Goal: Transaction & Acquisition: Purchase product/service

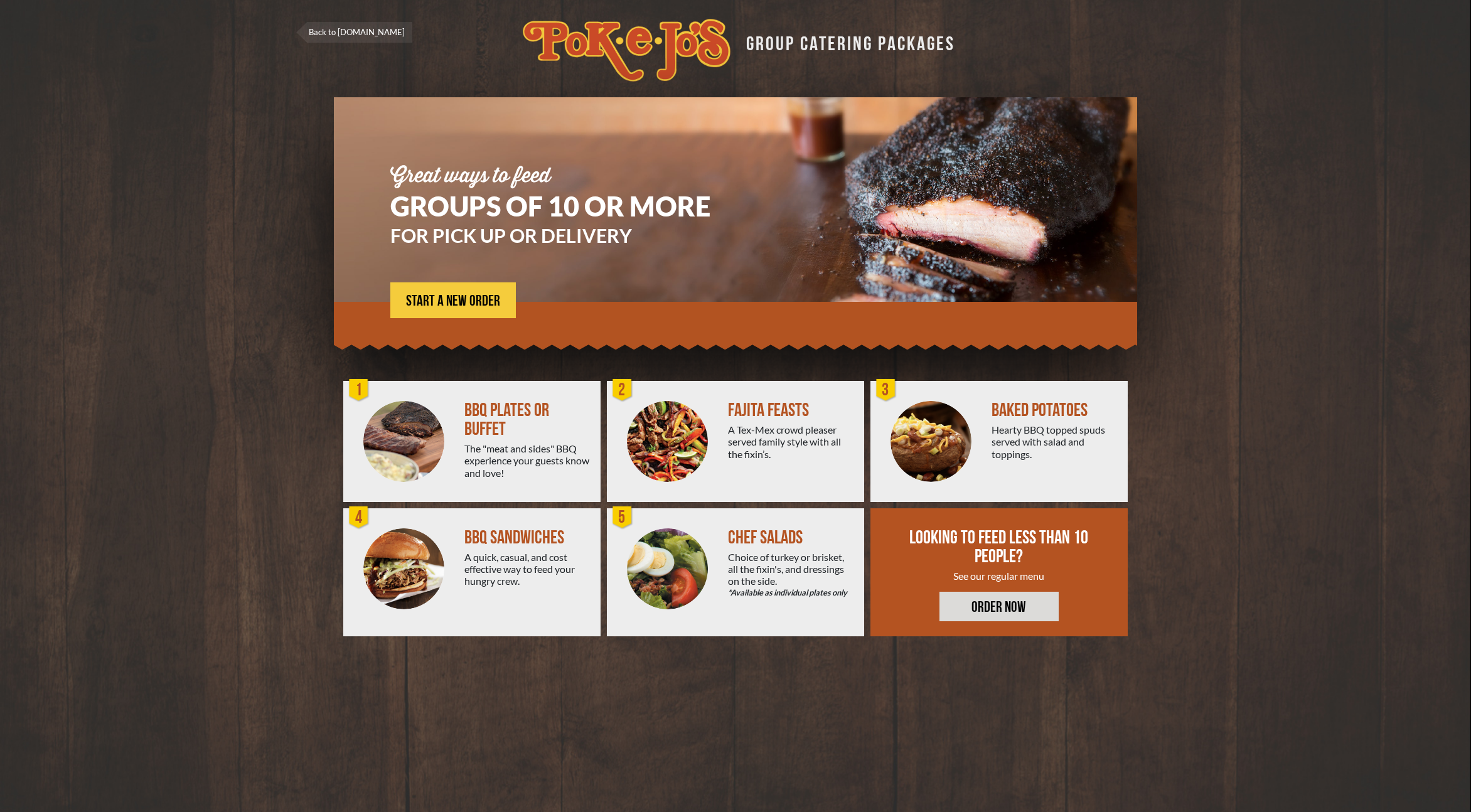
click at [544, 452] on div "The "meat and sides" BBQ experience your guests know and love!" at bounding box center [528, 460] width 126 height 36
click at [456, 298] on span "START A NEW ORDER" at bounding box center [453, 300] width 94 height 15
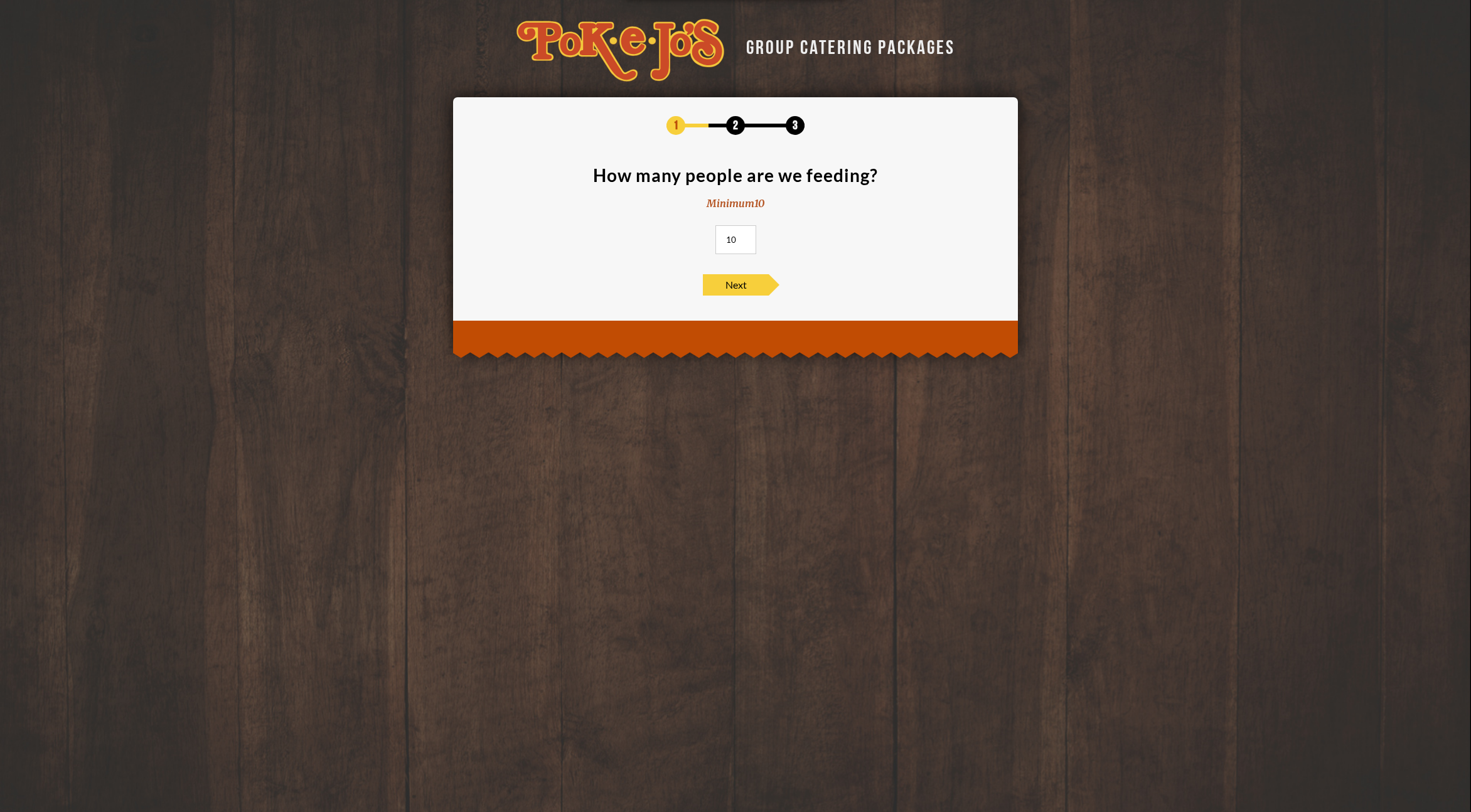
click at [730, 237] on input "10" at bounding box center [736, 240] width 41 height 29
click at [889, 284] on footer "Next" at bounding box center [736, 285] width 527 height 22
click at [740, 244] on input "49" at bounding box center [736, 240] width 41 height 29
click at [734, 242] on input "49" at bounding box center [736, 240] width 41 height 29
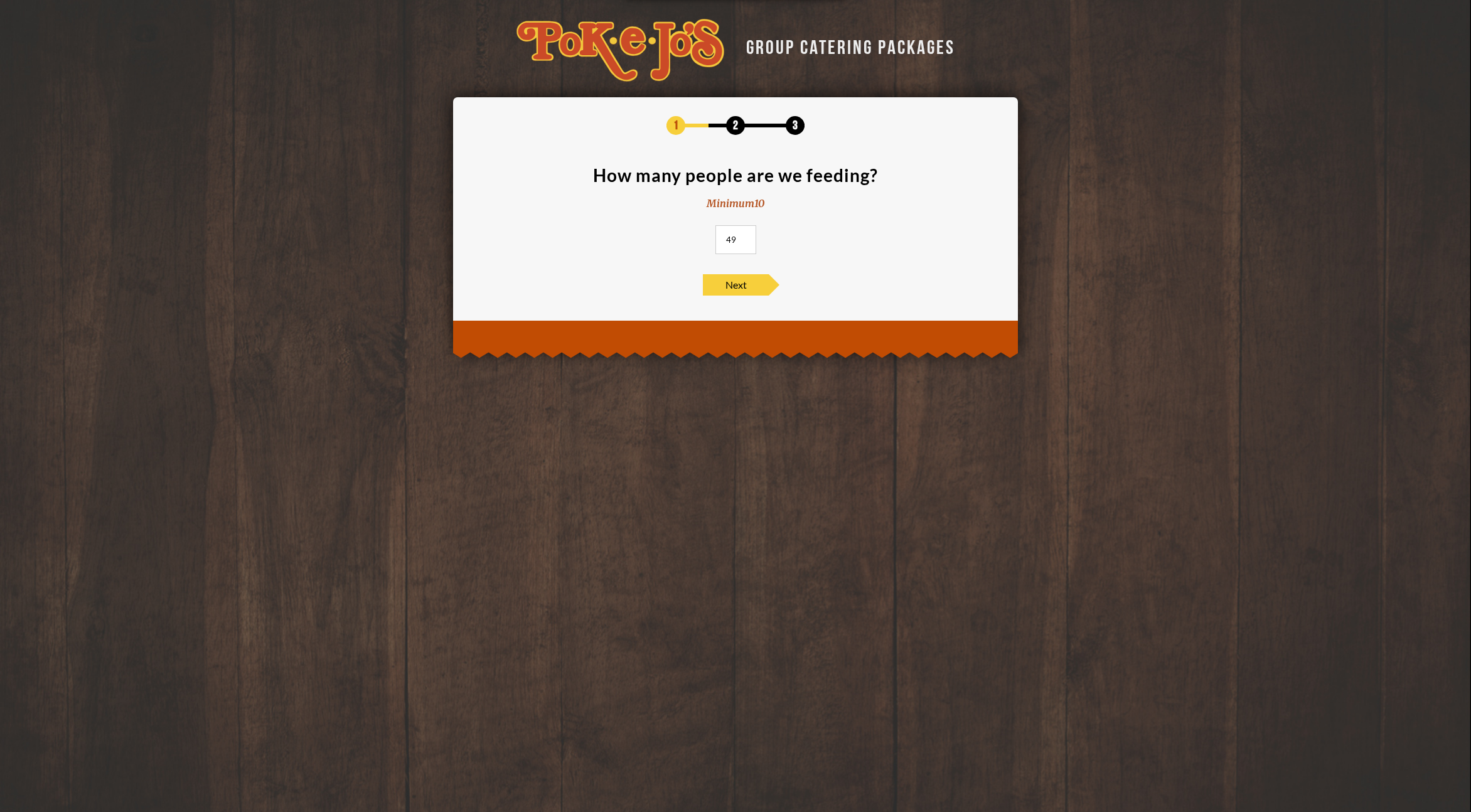
click at [734, 242] on input "49" at bounding box center [736, 240] width 41 height 29
type input "4"
type input "55"
click at [741, 278] on span "Next" at bounding box center [736, 285] width 66 height 22
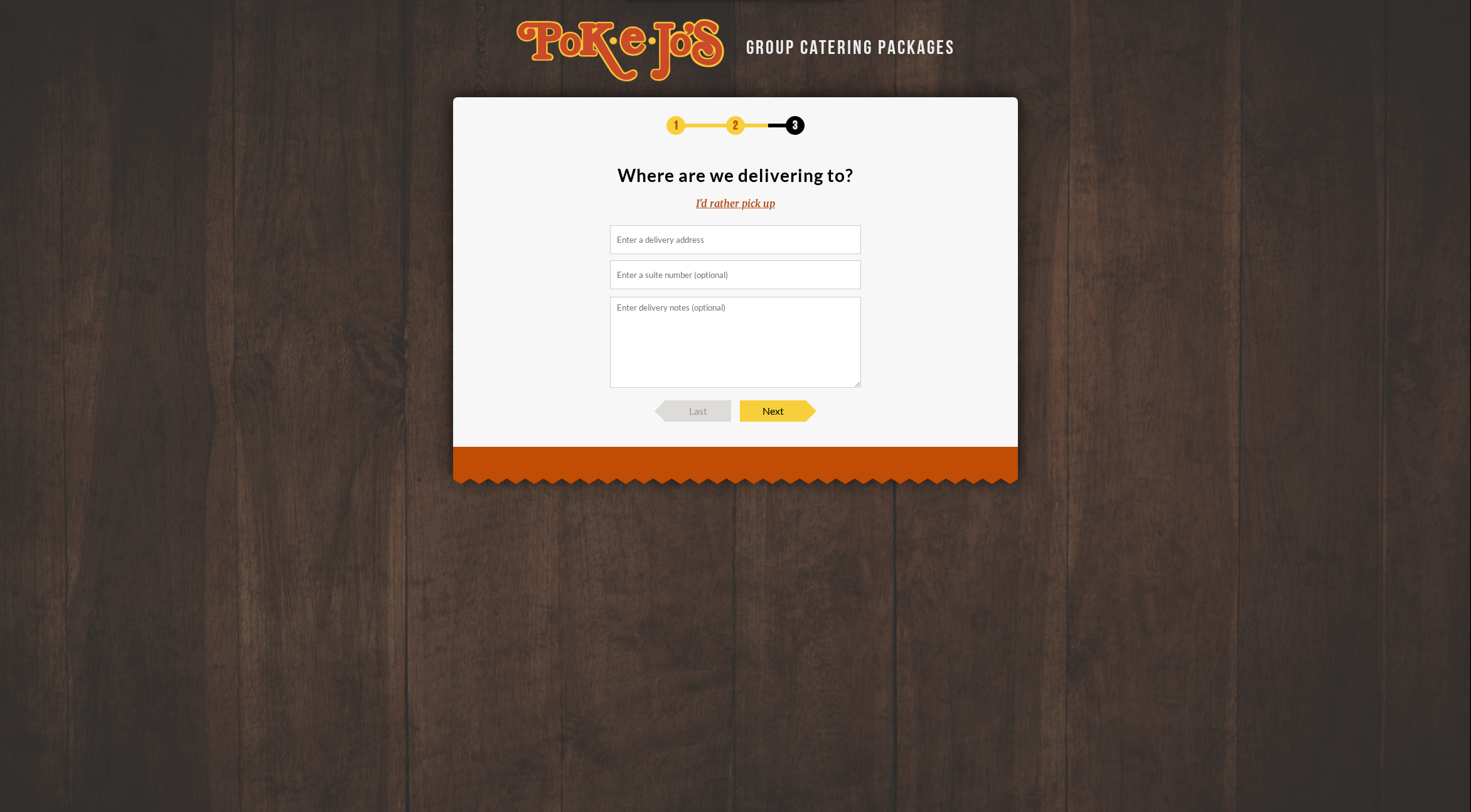
click at [735, 248] on input at bounding box center [736, 240] width 251 height 29
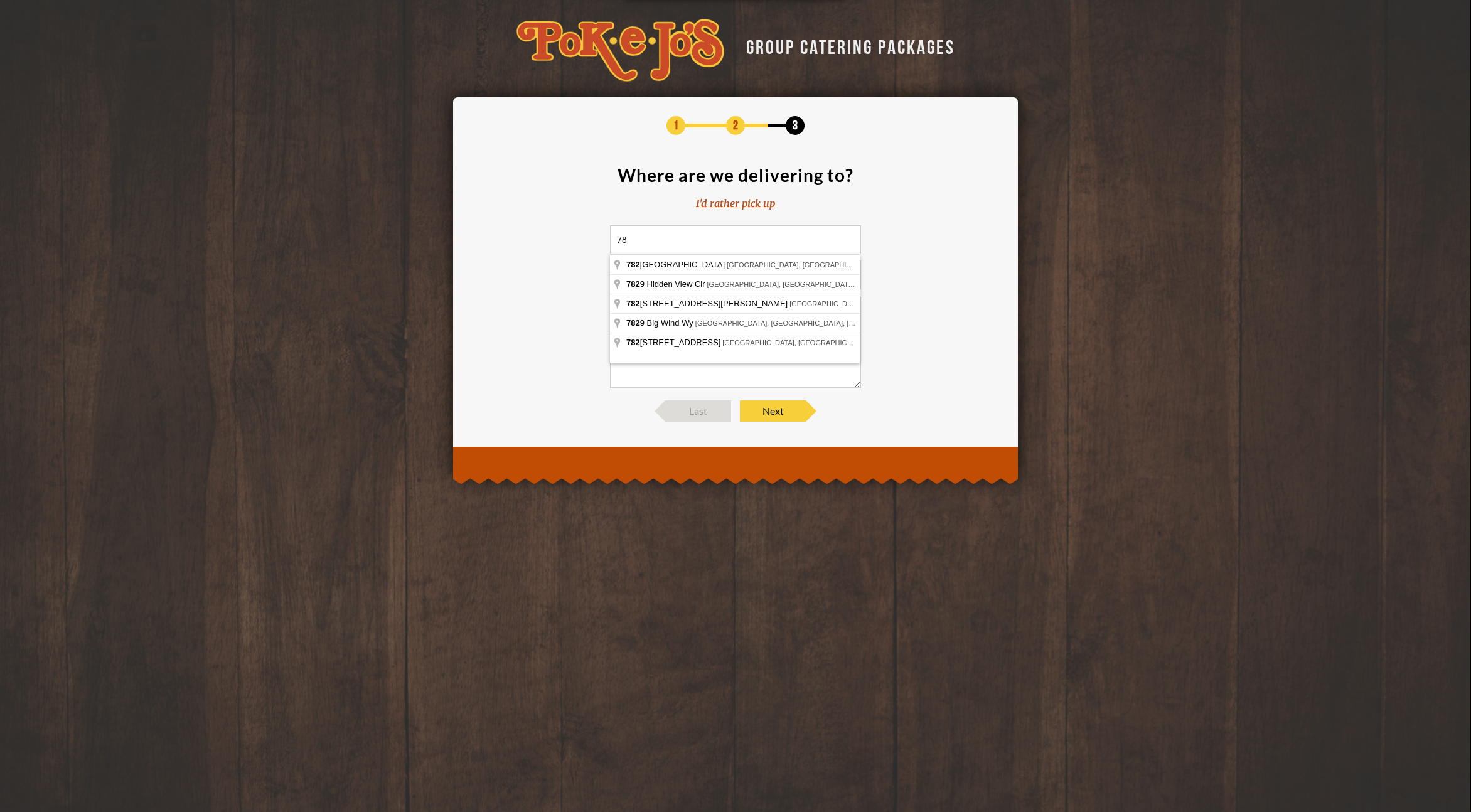
type input "7"
type input "826 Linger Lane, Austin, TX, USA"
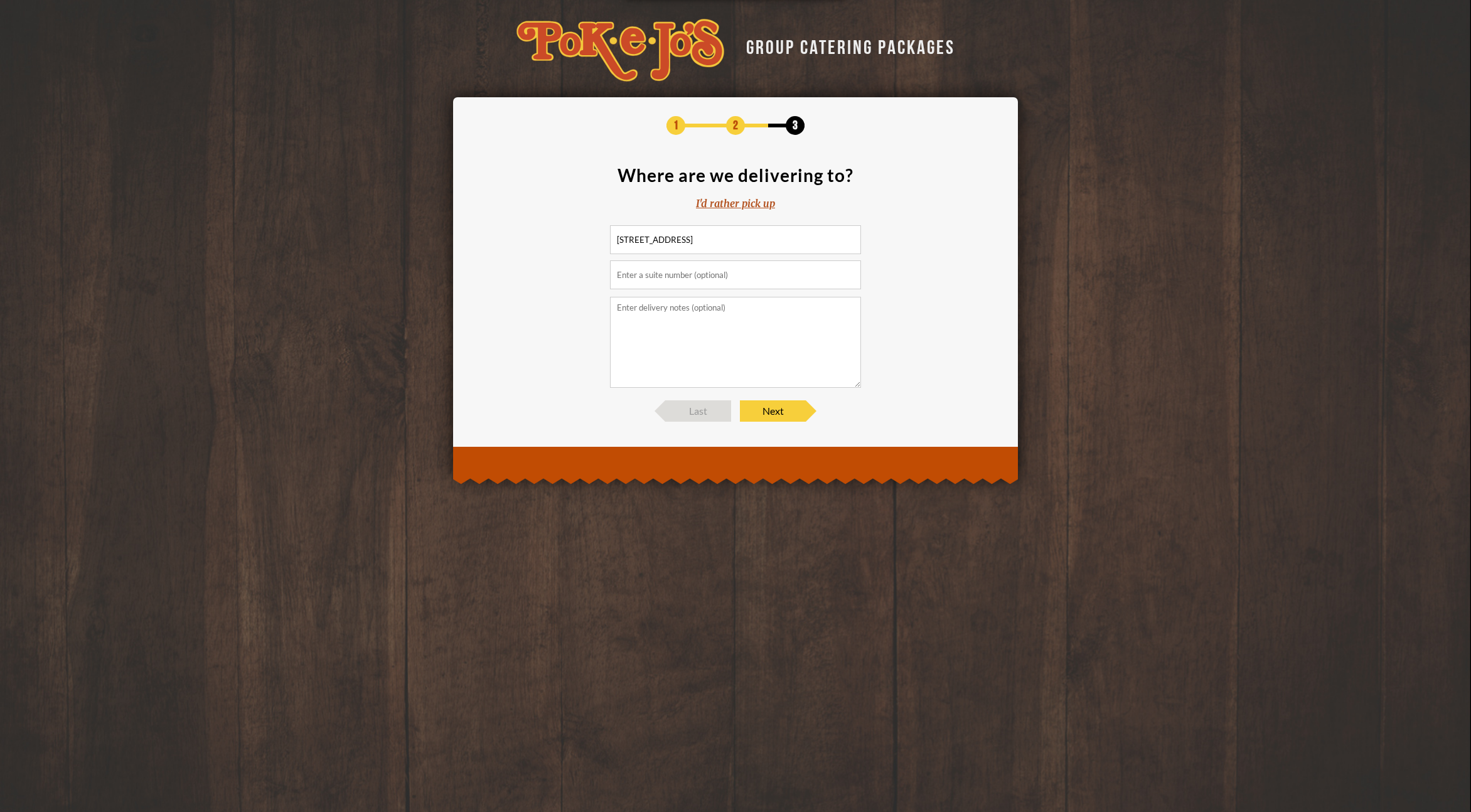
click at [724, 309] on textarea at bounding box center [736, 342] width 251 height 91
click at [770, 409] on span "Next" at bounding box center [773, 411] width 66 height 22
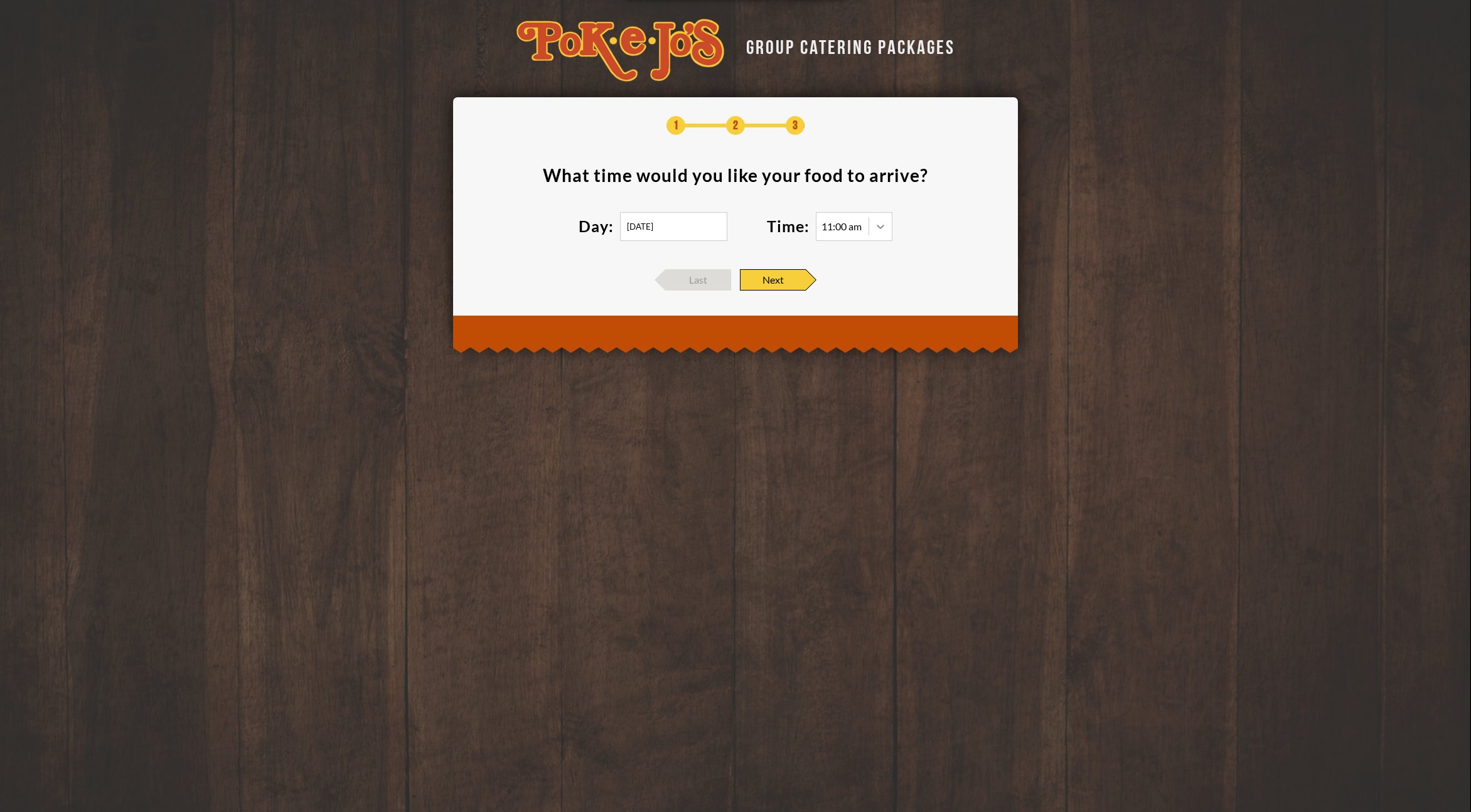
click at [878, 230] on icon at bounding box center [881, 226] width 13 height 13
click at [854, 253] on div "11:00 am" at bounding box center [854, 252] width 75 height 17
click at [950, 250] on section "What time would you like your food to arrive ? Day: 09/04/2025 Time: 11:00 am" at bounding box center [736, 211] width 527 height 90
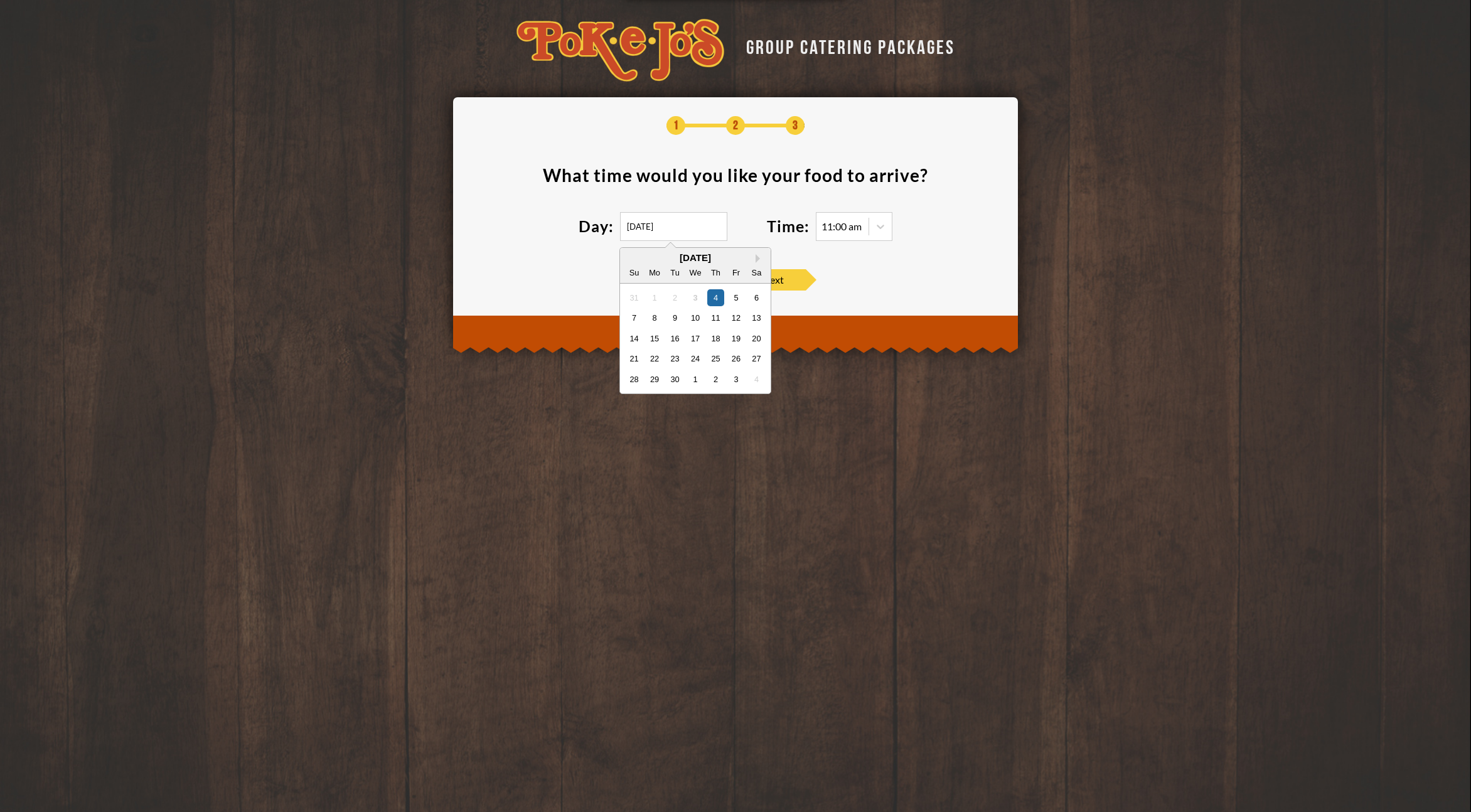
click at [685, 221] on input "09/04/2025" at bounding box center [673, 226] width 107 height 29
click at [654, 338] on div "15" at bounding box center [654, 337] width 17 height 17
type input "09/15/2025"
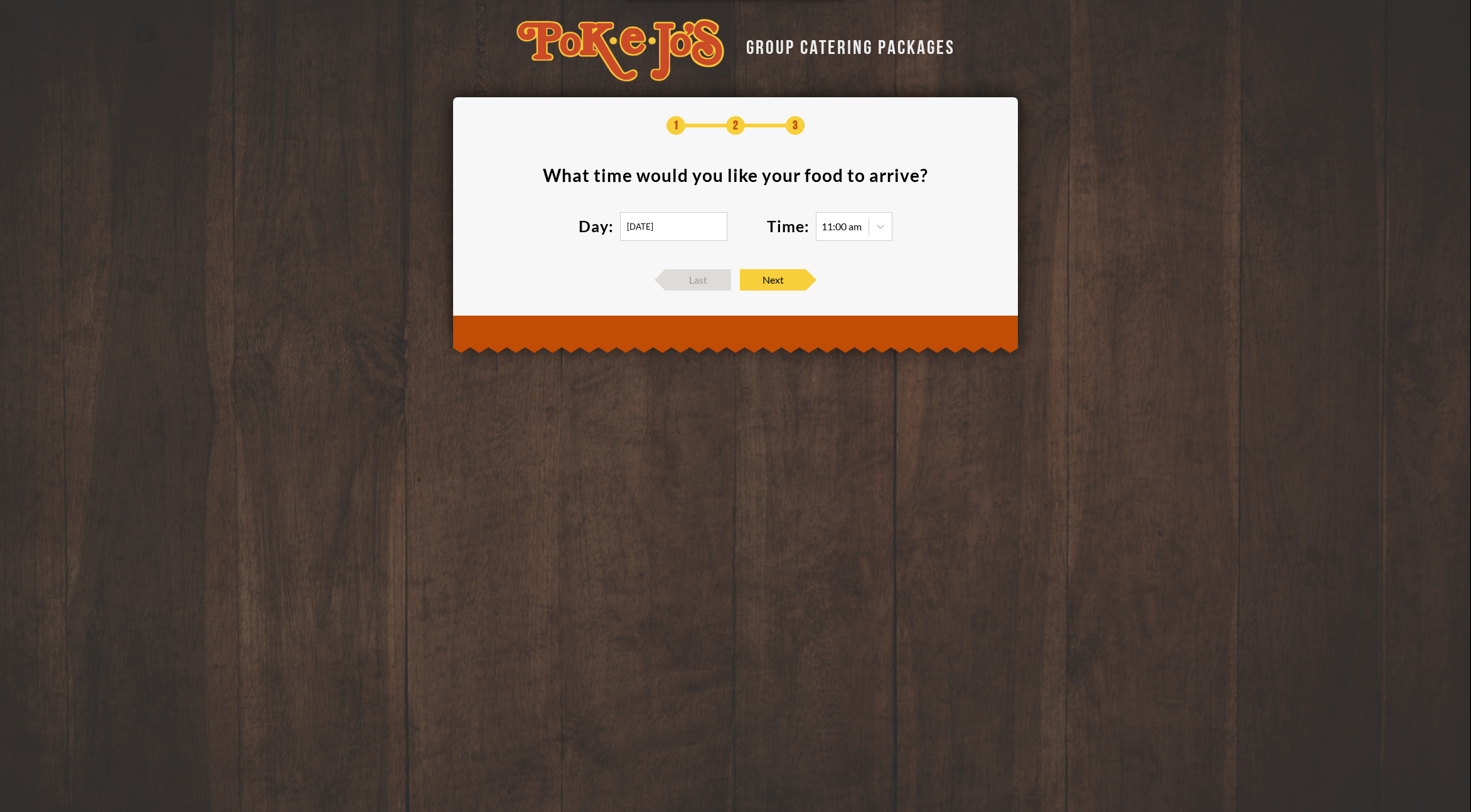
click at [837, 336] on div at bounding box center [736, 335] width 565 height 38
click at [790, 281] on span "Next" at bounding box center [773, 280] width 66 height 22
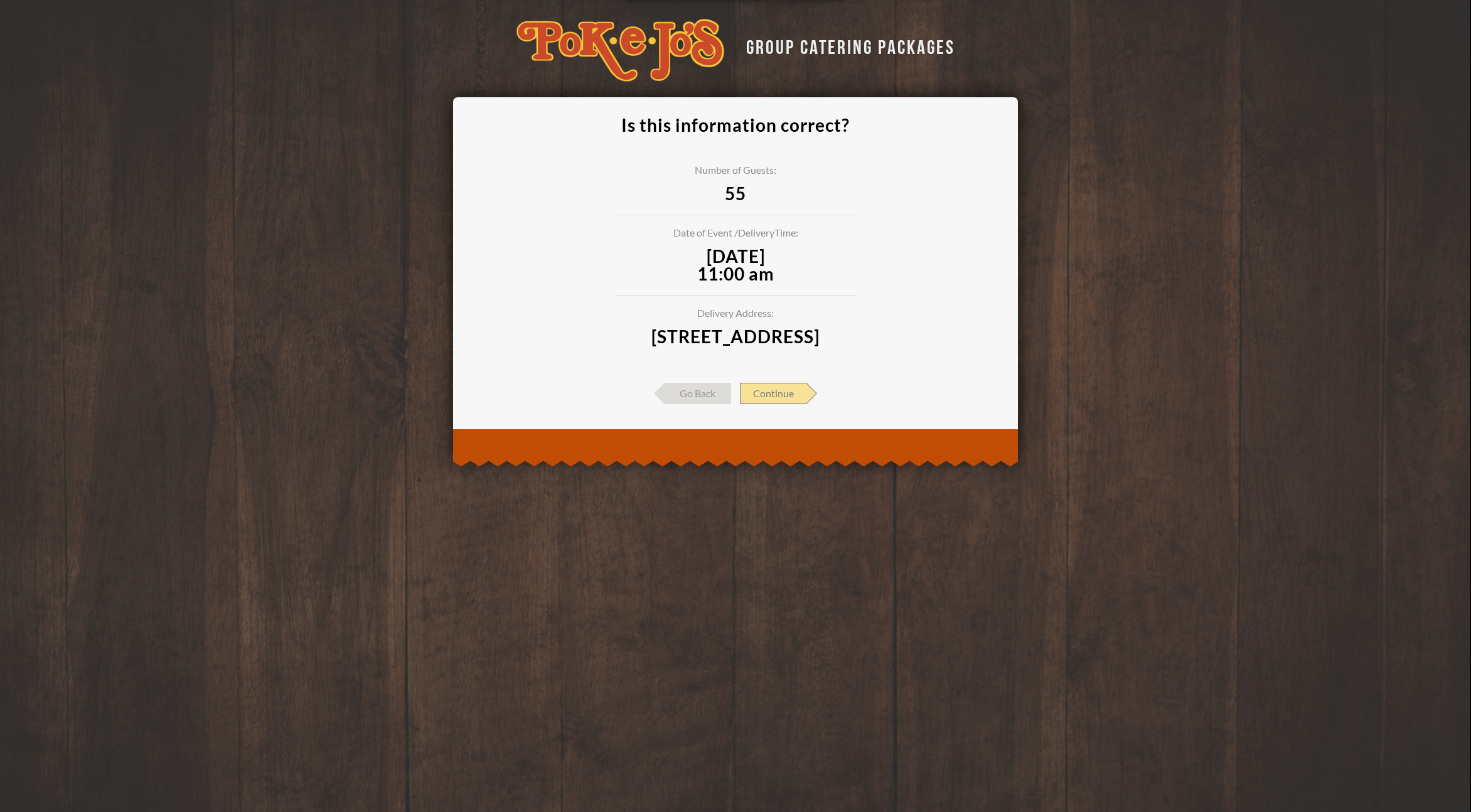
click at [782, 404] on span "Continue" at bounding box center [773, 393] width 67 height 22
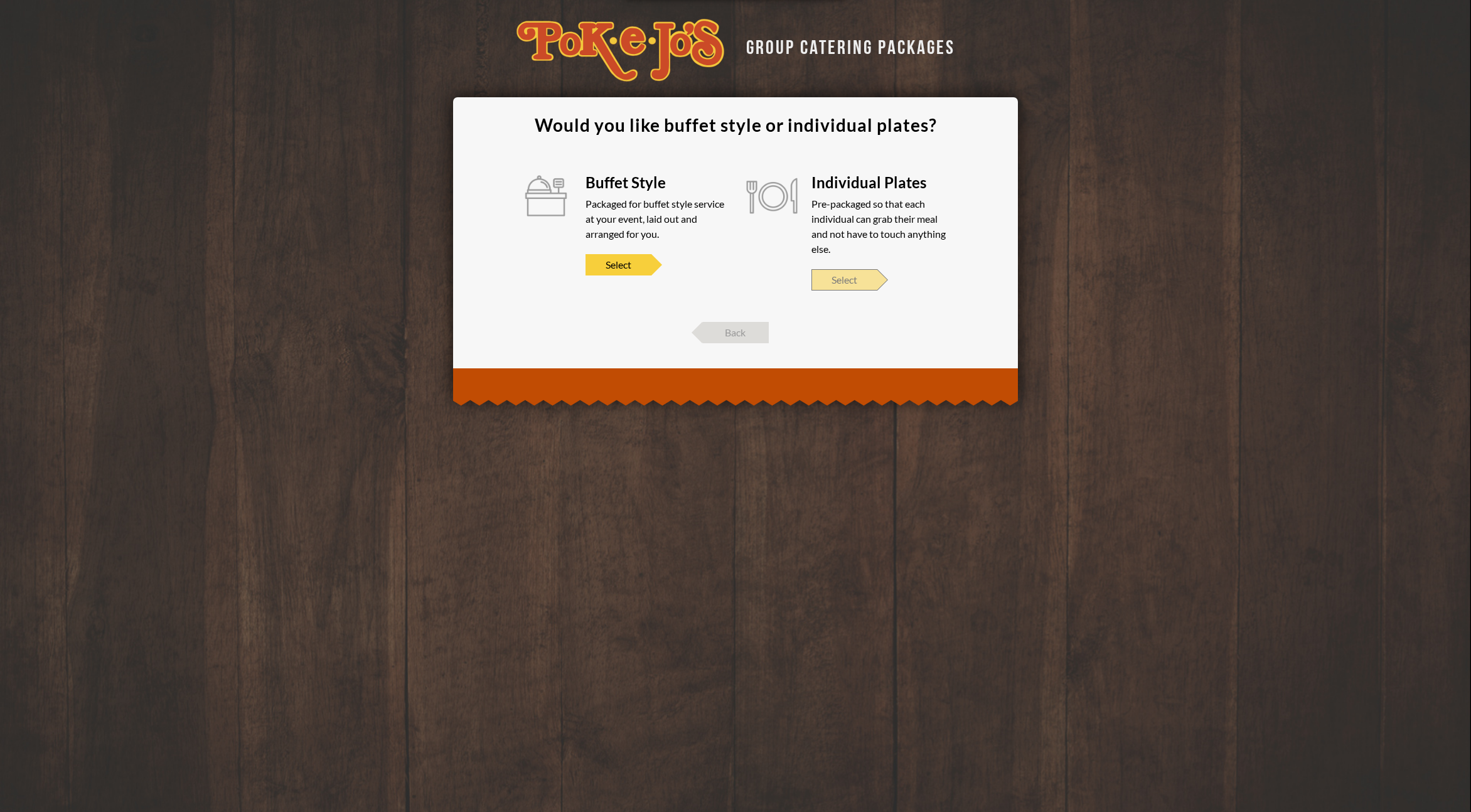
click at [852, 281] on span "Select" at bounding box center [844, 280] width 66 height 22
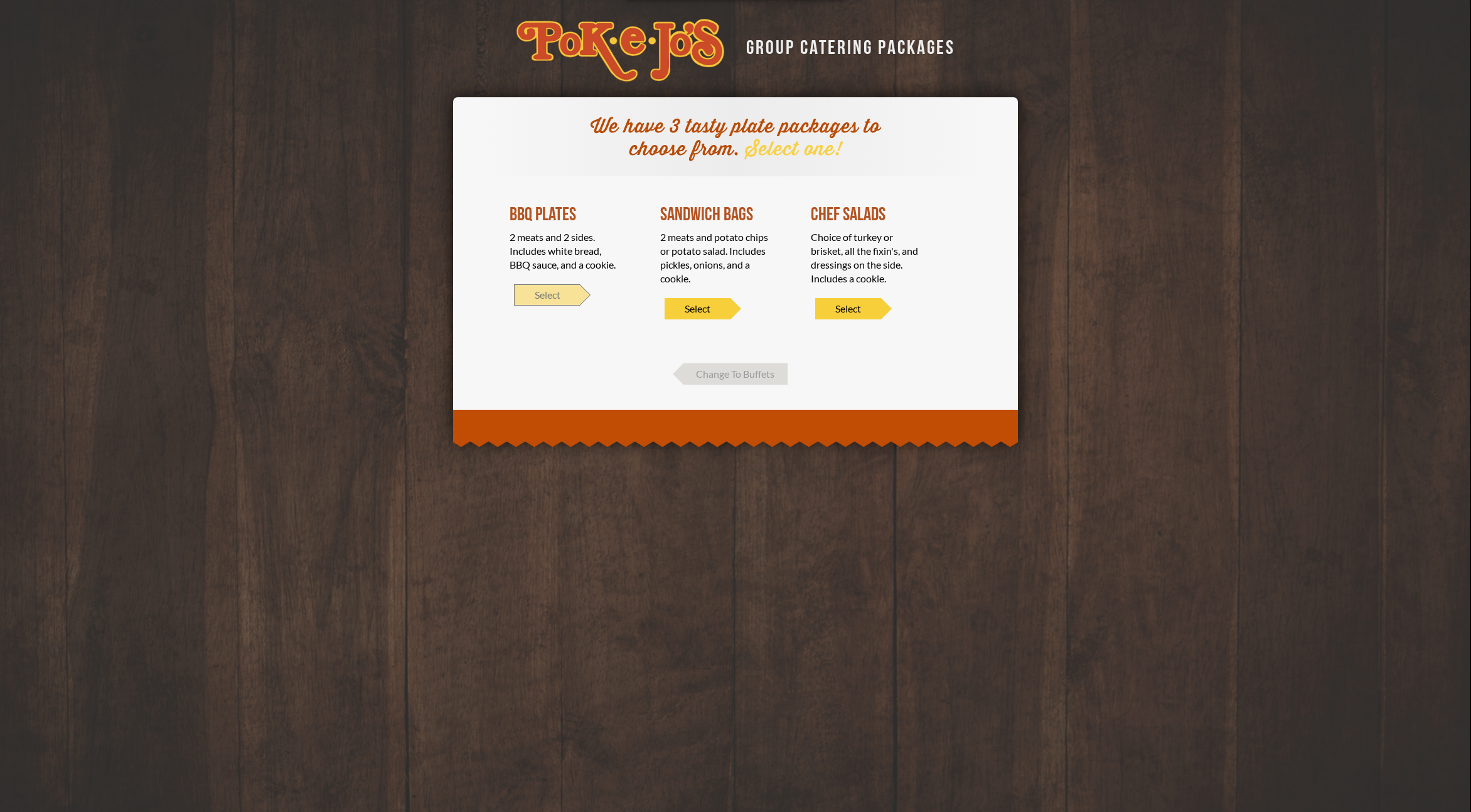
click at [569, 293] on span "Select" at bounding box center [547, 295] width 66 height 22
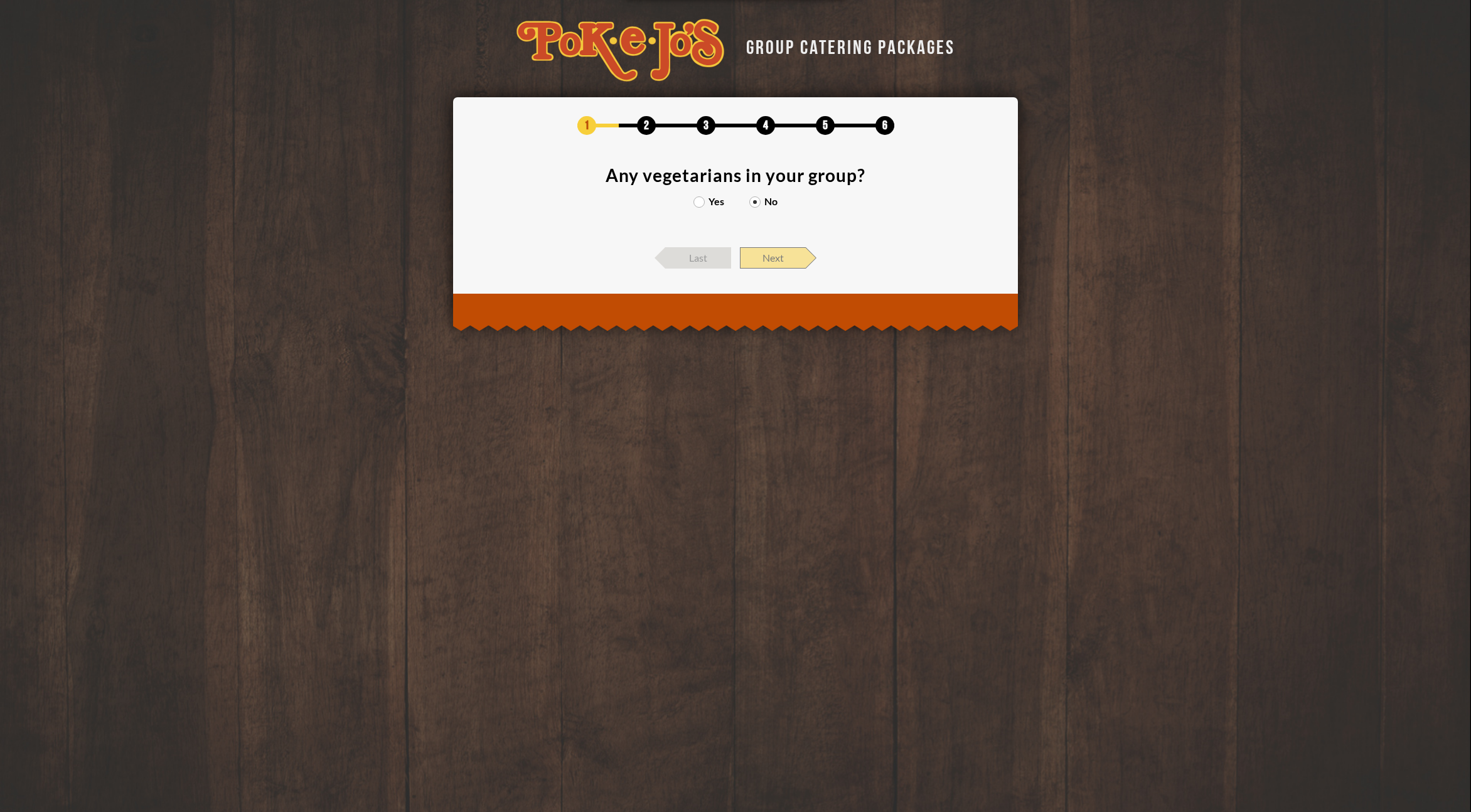
click at [779, 256] on span "Next" at bounding box center [773, 258] width 66 height 22
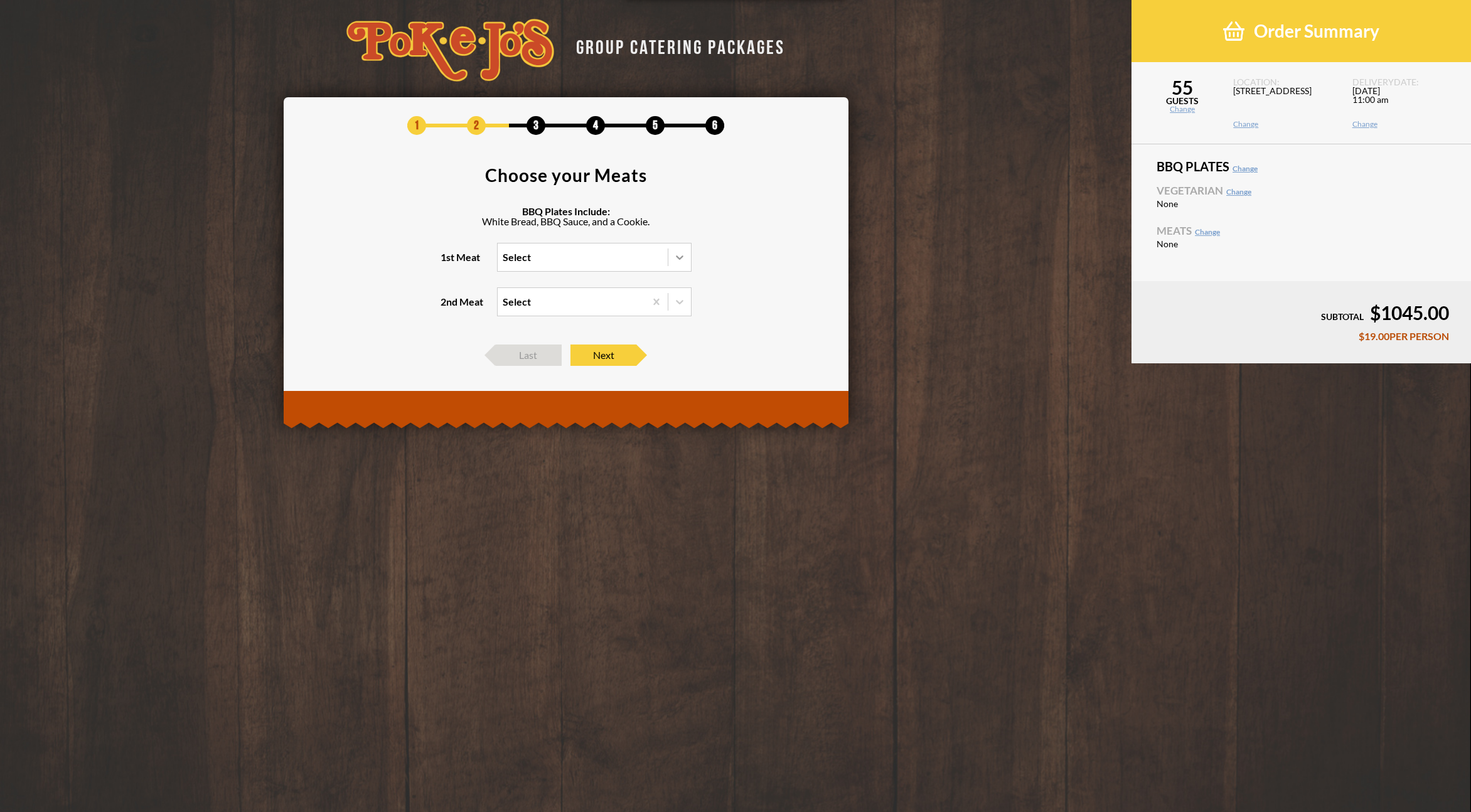
click at [680, 259] on icon at bounding box center [680, 257] width 13 height 13
click at [449, 263] on input "1st Meat Select" at bounding box center [449, 263] width 0 height 0
click at [532, 283] on div "Brisket" at bounding box center [594, 282] width 193 height 17
click at [449, 263] on input "1st Meat option Brisket focused, 1 of 5. 5 results available. Use Up and Down t…" at bounding box center [449, 263] width 0 height 0
click at [677, 299] on icon at bounding box center [680, 302] width 13 height 13
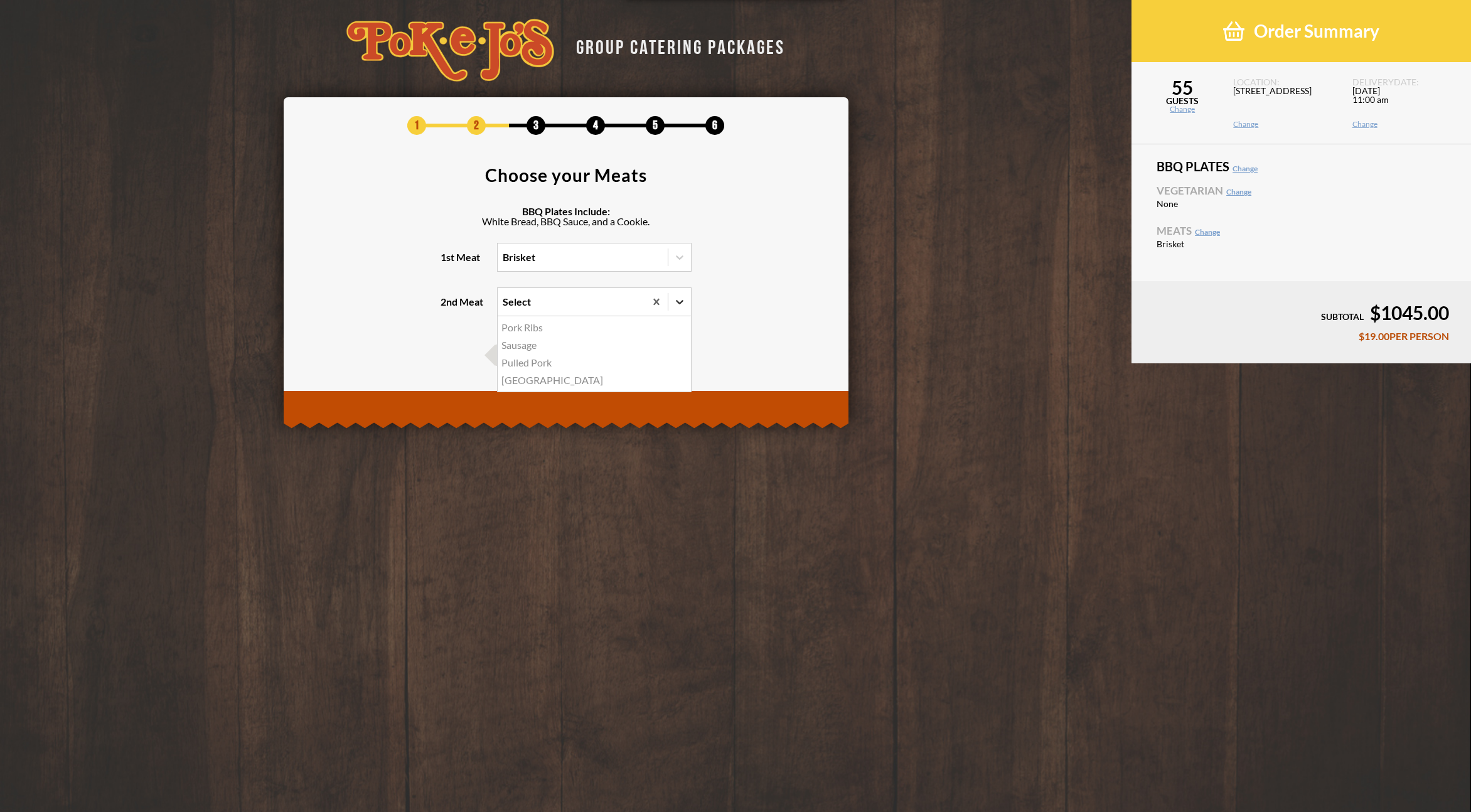
click at [449, 308] on input "2nd Meat option Pork Ribs focused, 1 of 4. 4 results available. Use Up and Down…" at bounding box center [449, 308] width 0 height 0
click at [530, 346] on div "Sausage" at bounding box center [594, 345] width 193 height 17
click at [449, 308] on input "2nd Meat option Sausage focused, 2 of 4. 4 results available. Use Up and Down t…" at bounding box center [449, 308] width 0 height 0
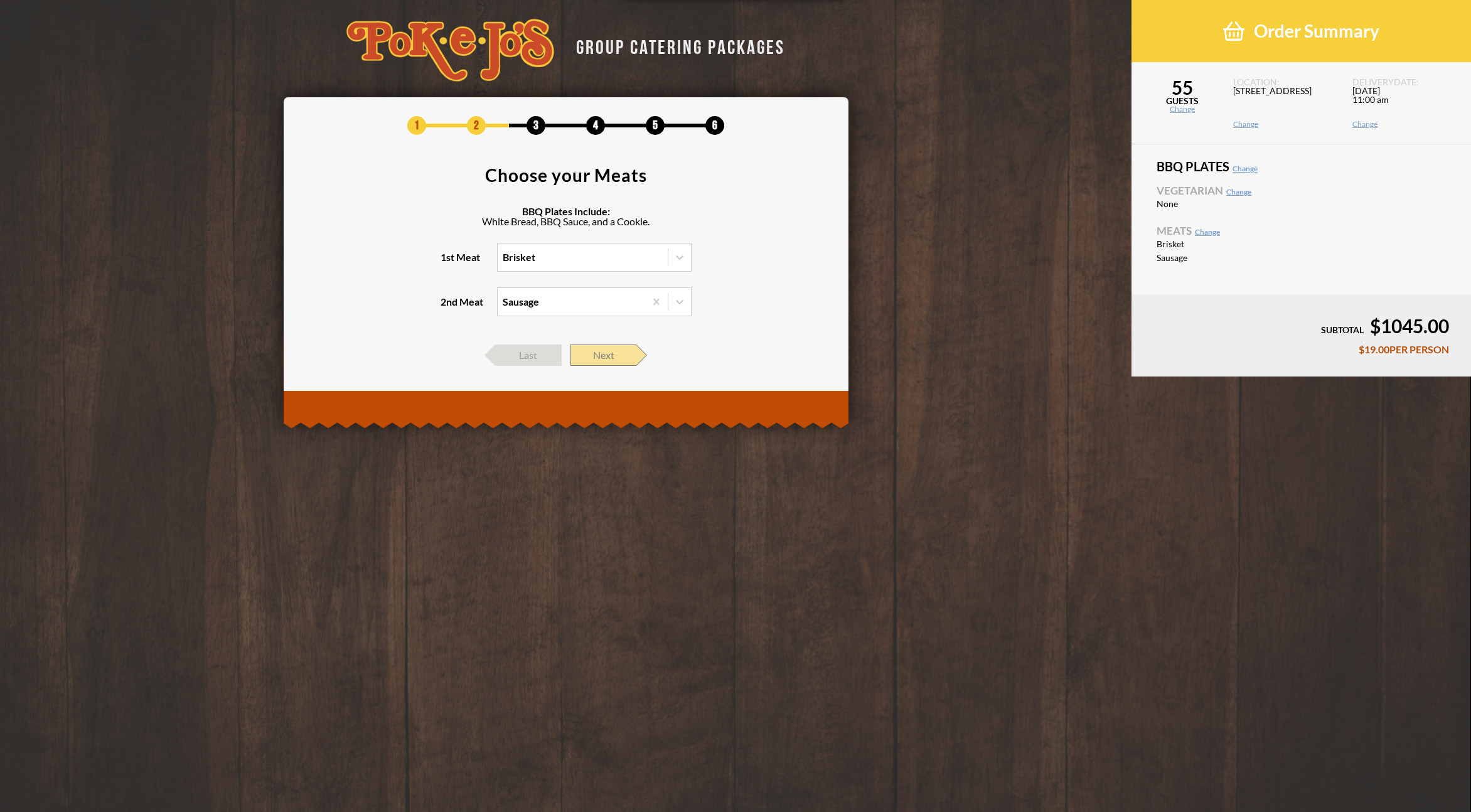
click at [633, 354] on span "Next" at bounding box center [603, 355] width 66 height 22
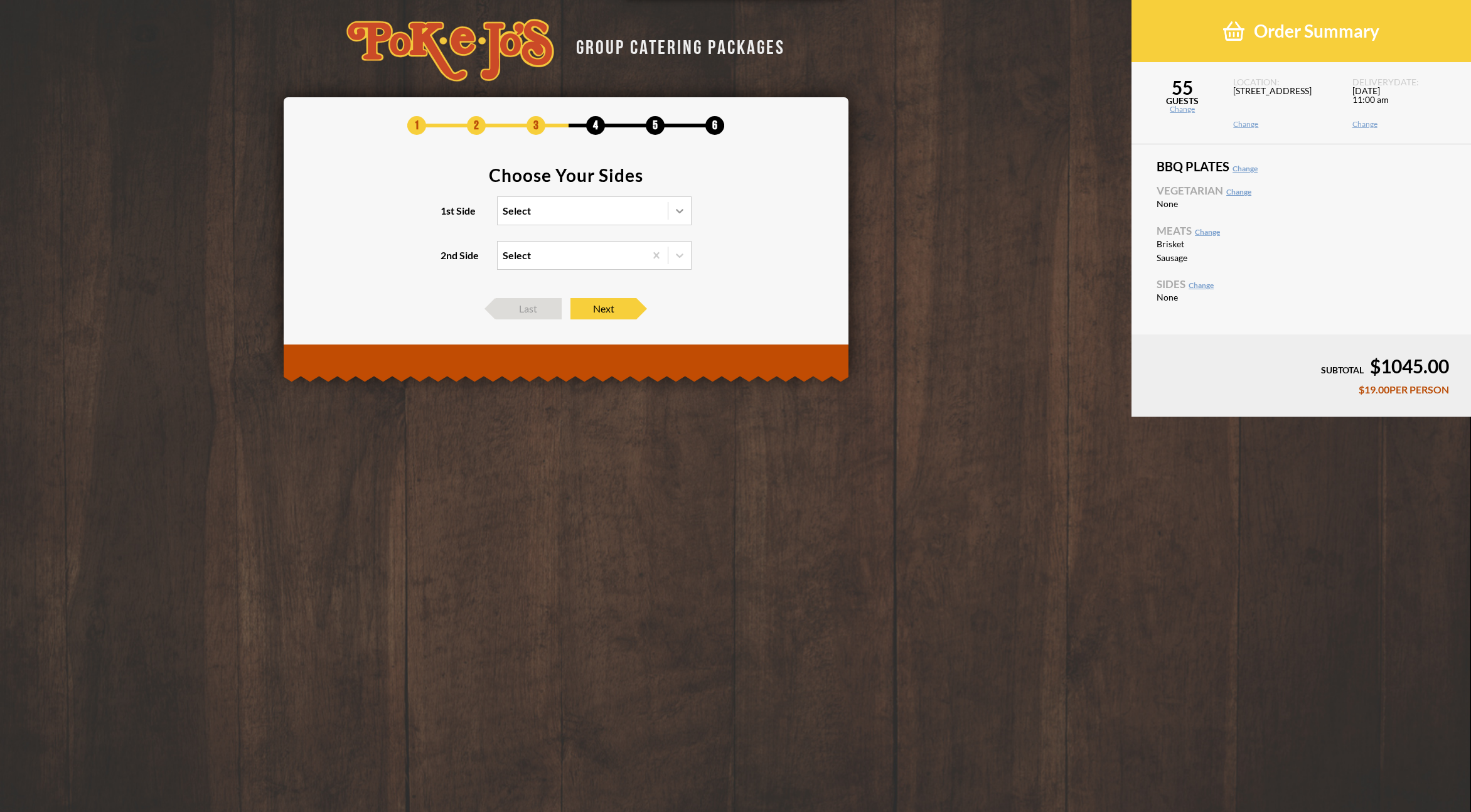
click at [683, 215] on icon at bounding box center [680, 211] width 13 height 13
click at [449, 217] on input "1st Side Select" at bounding box center [449, 217] width 0 height 0
click at [562, 236] on div "Mac and Cheese" at bounding box center [594, 235] width 193 height 17
click at [449, 217] on input "1st Side option Brisket, selected. option Mac and Cheese focused, 1 of 4. 4 res…" at bounding box center [449, 217] width 0 height 0
click at [679, 254] on icon at bounding box center [680, 255] width 13 height 13
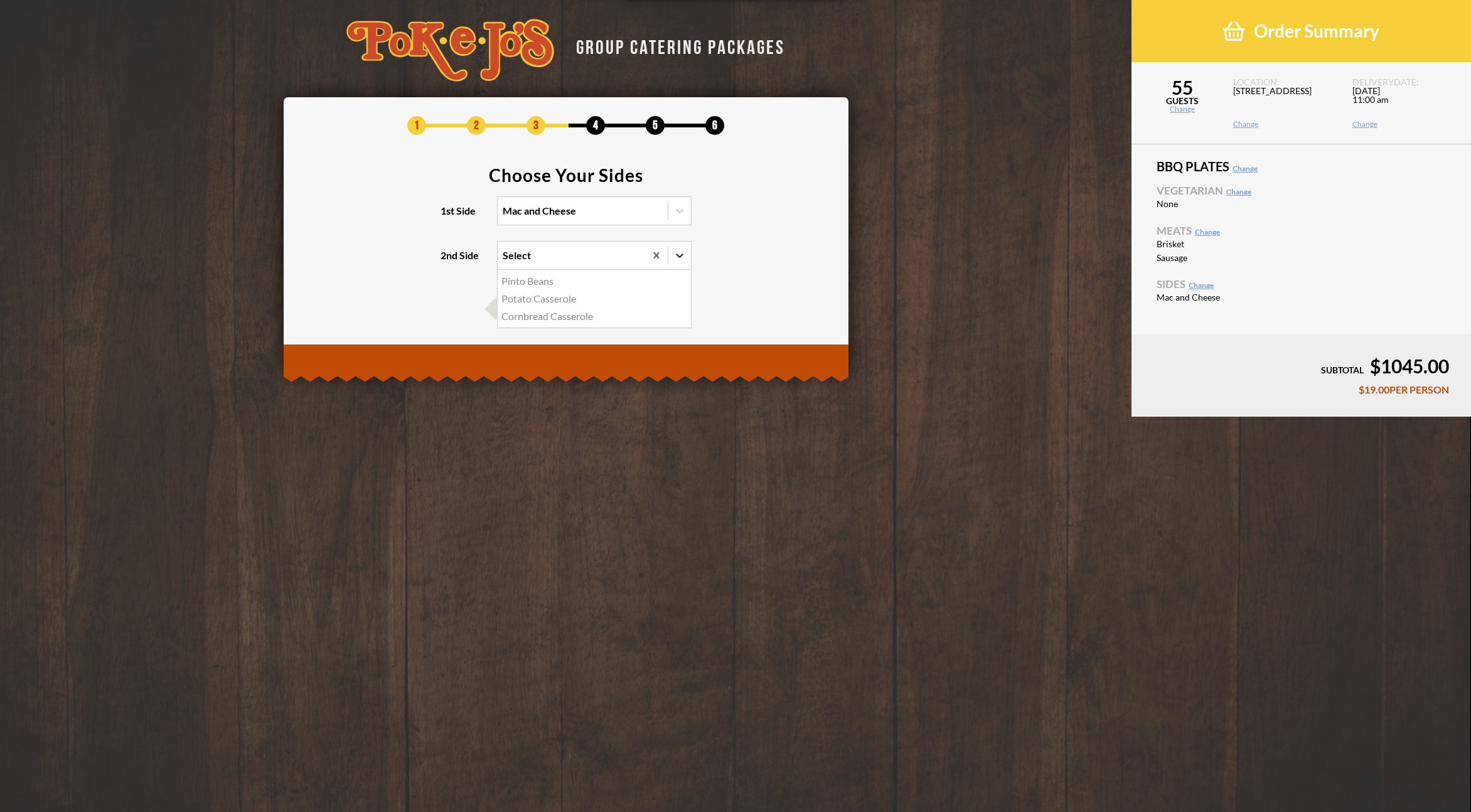
click at [449, 261] on input "2nd Side option Sausage, selected. option Pinto Beans focused, 1 of 3. 3 result…" at bounding box center [449, 261] width 0 height 0
click at [537, 300] on div "Potato Casserole" at bounding box center [594, 298] width 193 height 17
click at [449, 261] on input "2nd Side option Sausage, selected. option Potato Casserole focused, 2 of 3. 3 r…" at bounding box center [449, 261] width 0 height 0
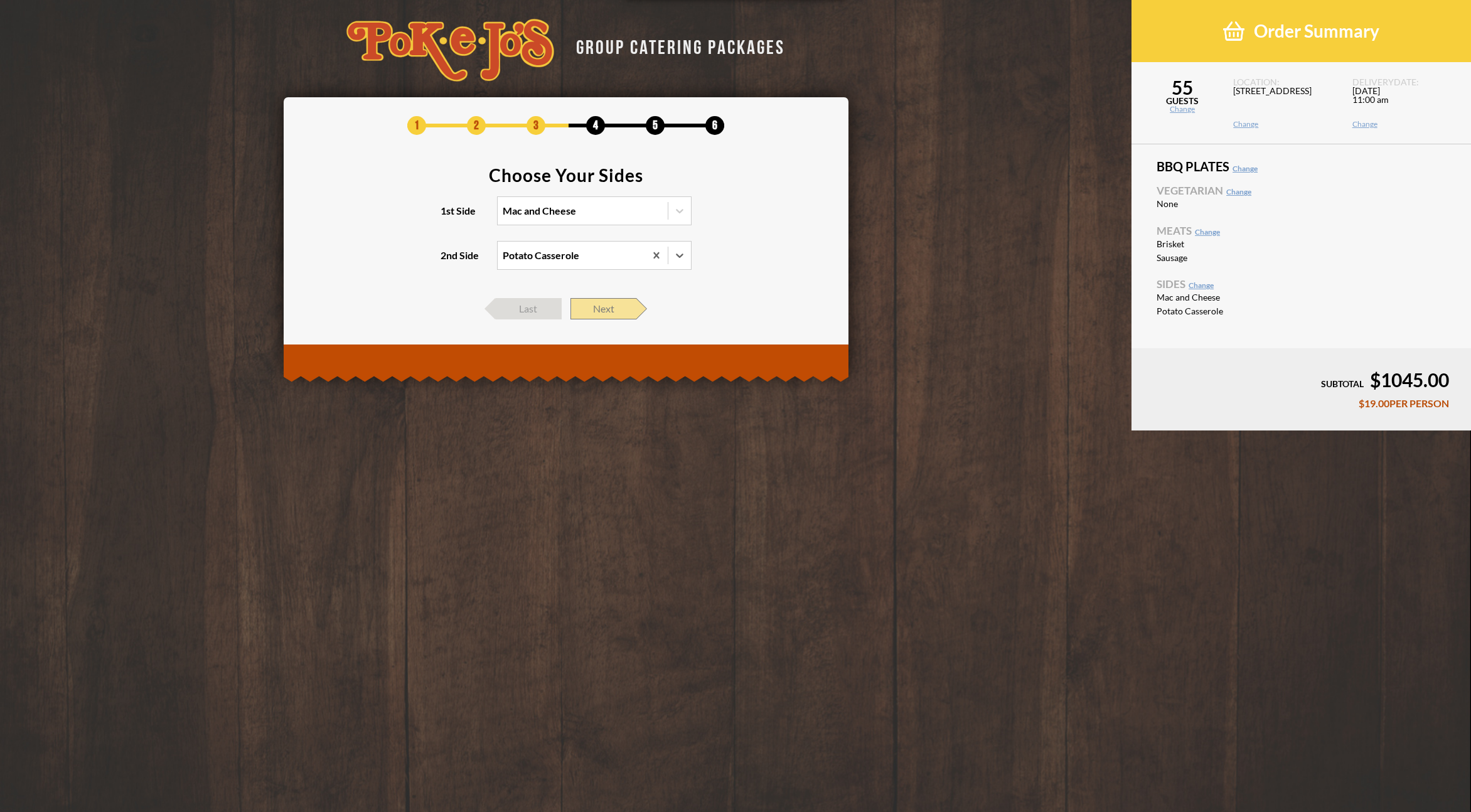
click at [620, 309] on span "Next" at bounding box center [603, 309] width 66 height 22
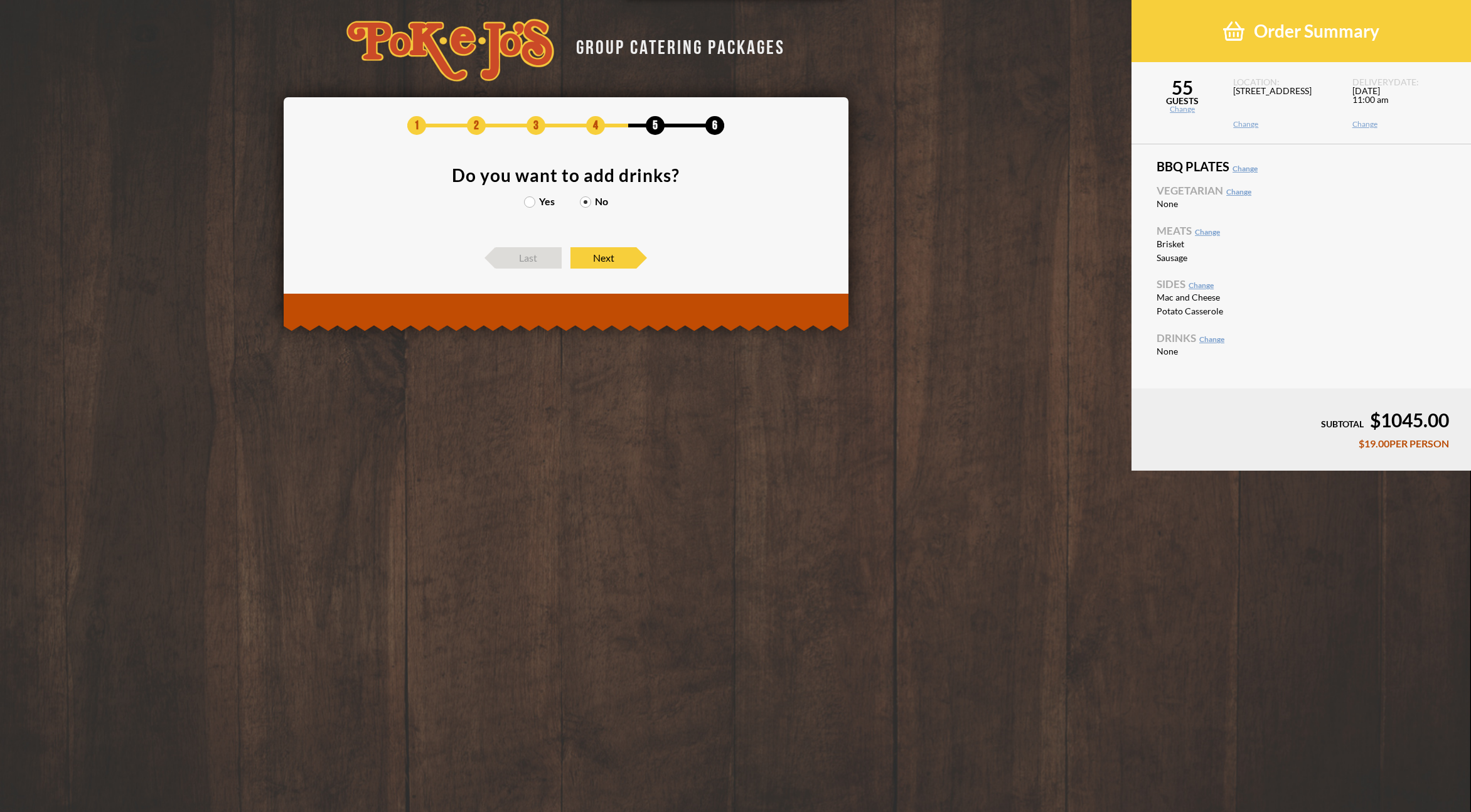
click at [536, 204] on label "Yes" at bounding box center [540, 201] width 31 height 10
click at [0, 0] on input "Yes" at bounding box center [0, 0] width 0 height 0
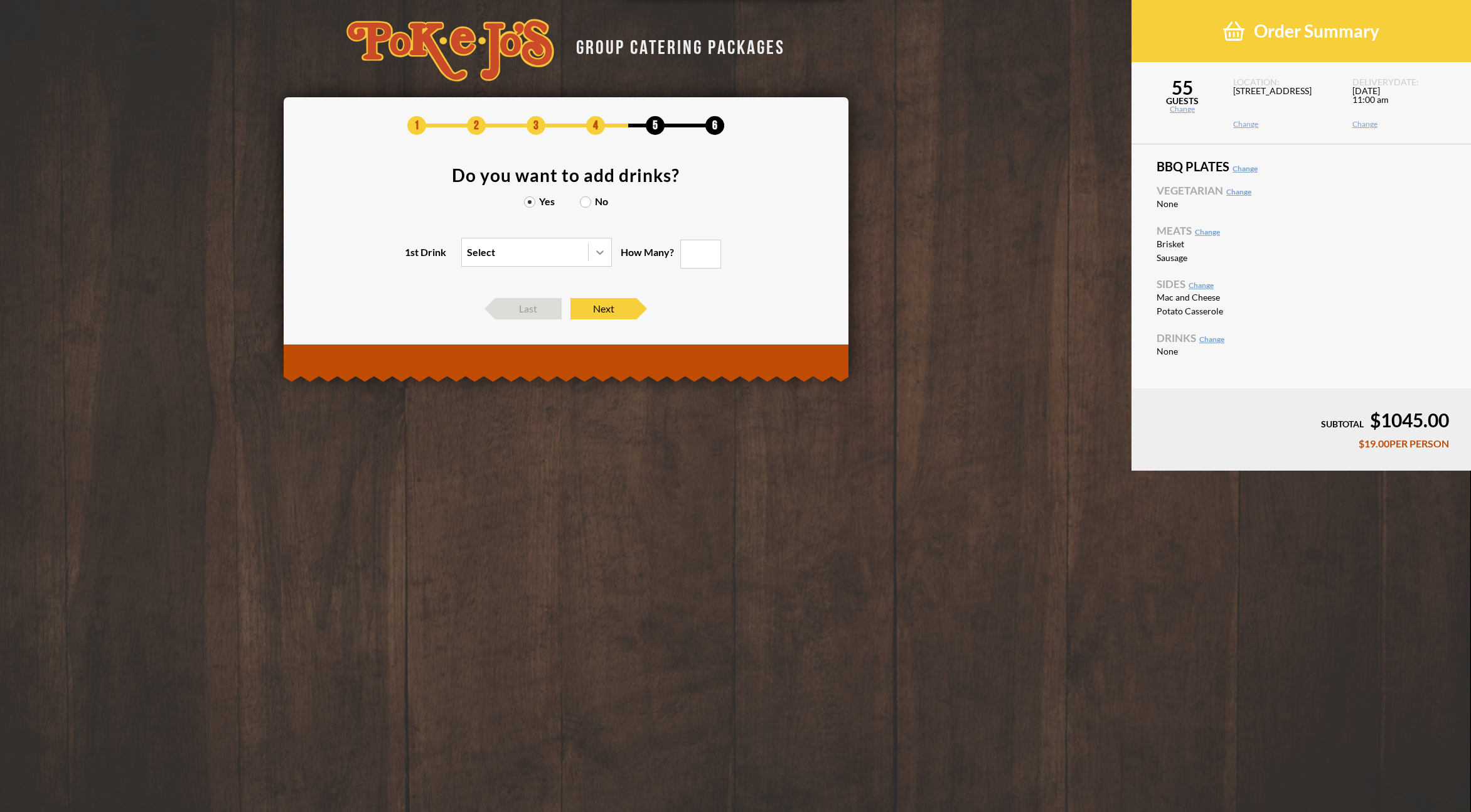
click at [597, 254] on icon at bounding box center [600, 253] width 13 height 13
click at [412, 258] on input "1st Drink Select" at bounding box center [412, 258] width 0 height 0
click at [559, 272] on div "Tea" at bounding box center [537, 277] width 150 height 17
click at [412, 258] on input "1st Drink option Tea focused, 1 of 4. 4 results available. Use Up and Down to c…" at bounding box center [412, 258] width 0 height 0
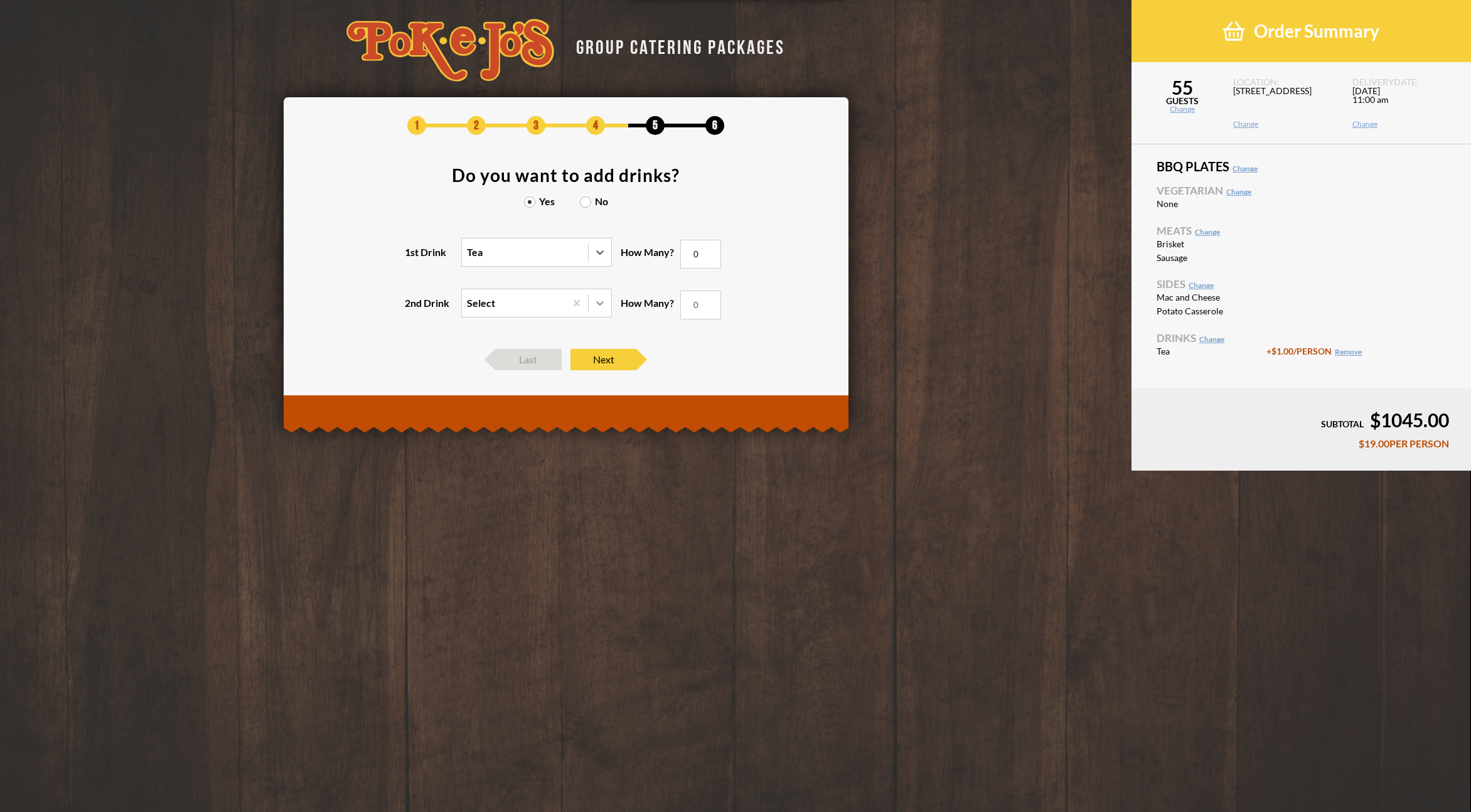
click at [603, 304] on icon at bounding box center [600, 303] width 13 height 13
click at [412, 309] on input "2nd Drink Select" at bounding box center [412, 309] width 0 height 0
click at [494, 347] on div "Lemonade" at bounding box center [537, 346] width 150 height 17
click at [412, 309] on input "2nd Drink option Lemonade focused, 2 of 3. 3 results available. Use Up and Down…" at bounding box center [412, 309] width 0 height 0
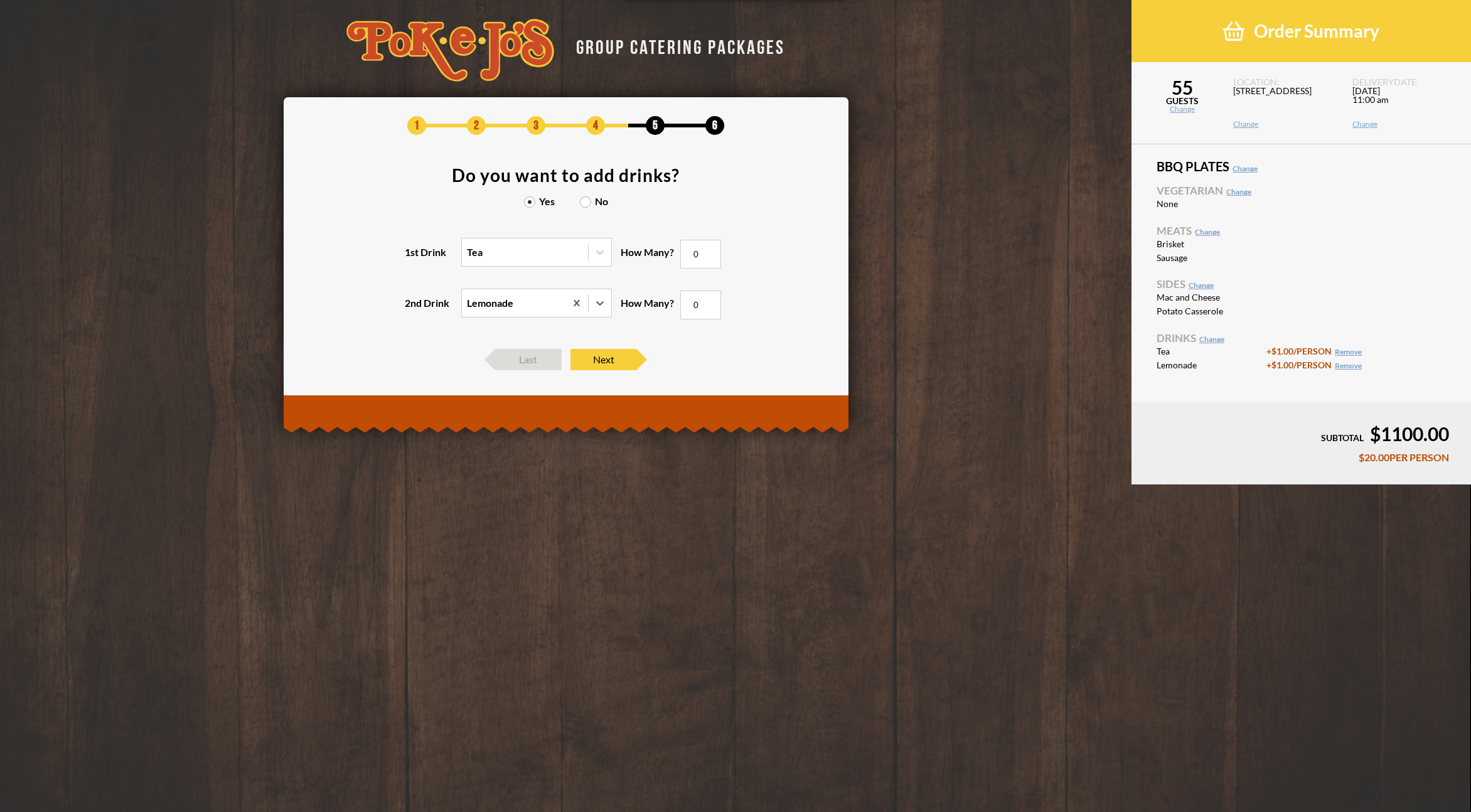
click at [769, 379] on div "1 2 3 4 5 6 Do you want to add drinks? Yes No 1st Drink Tea How Many? 0 2nd Dri…" at bounding box center [566, 243] width 565 height 291
click at [690, 256] on input "0" at bounding box center [700, 254] width 41 height 29
click at [793, 306] on div "2nd Drink Lemonade How Many? 0" at bounding box center [566, 310] width 527 height 51
click at [694, 253] on input "55" at bounding box center [700, 254] width 41 height 29
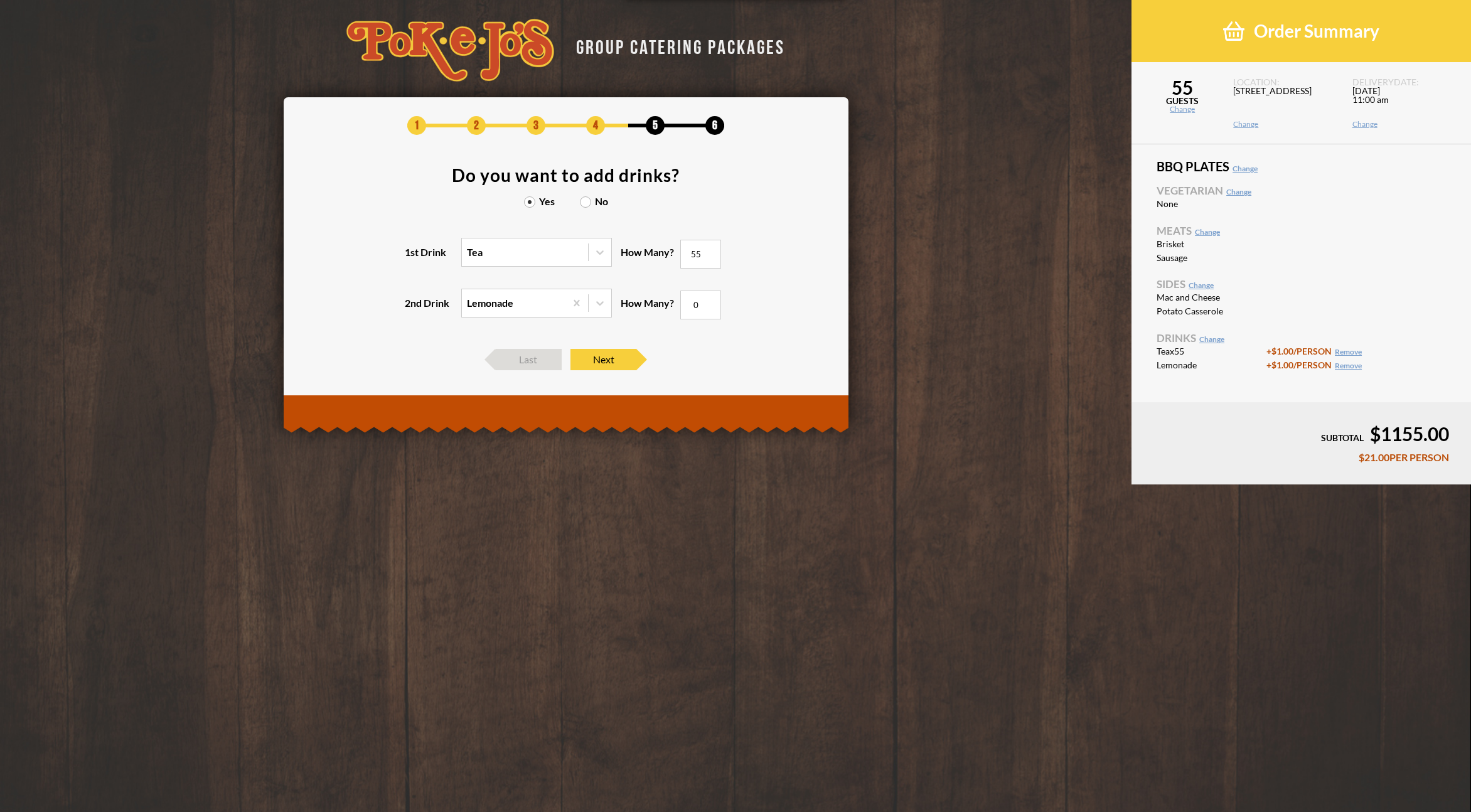
drag, startPoint x: 694, startPoint y: 253, endPoint x: 788, endPoint y: 303, distance: 106.5
click at [697, 255] on input "55" at bounding box center [700, 254] width 41 height 29
type input "40"
click at [700, 298] on input "0" at bounding box center [700, 305] width 41 height 29
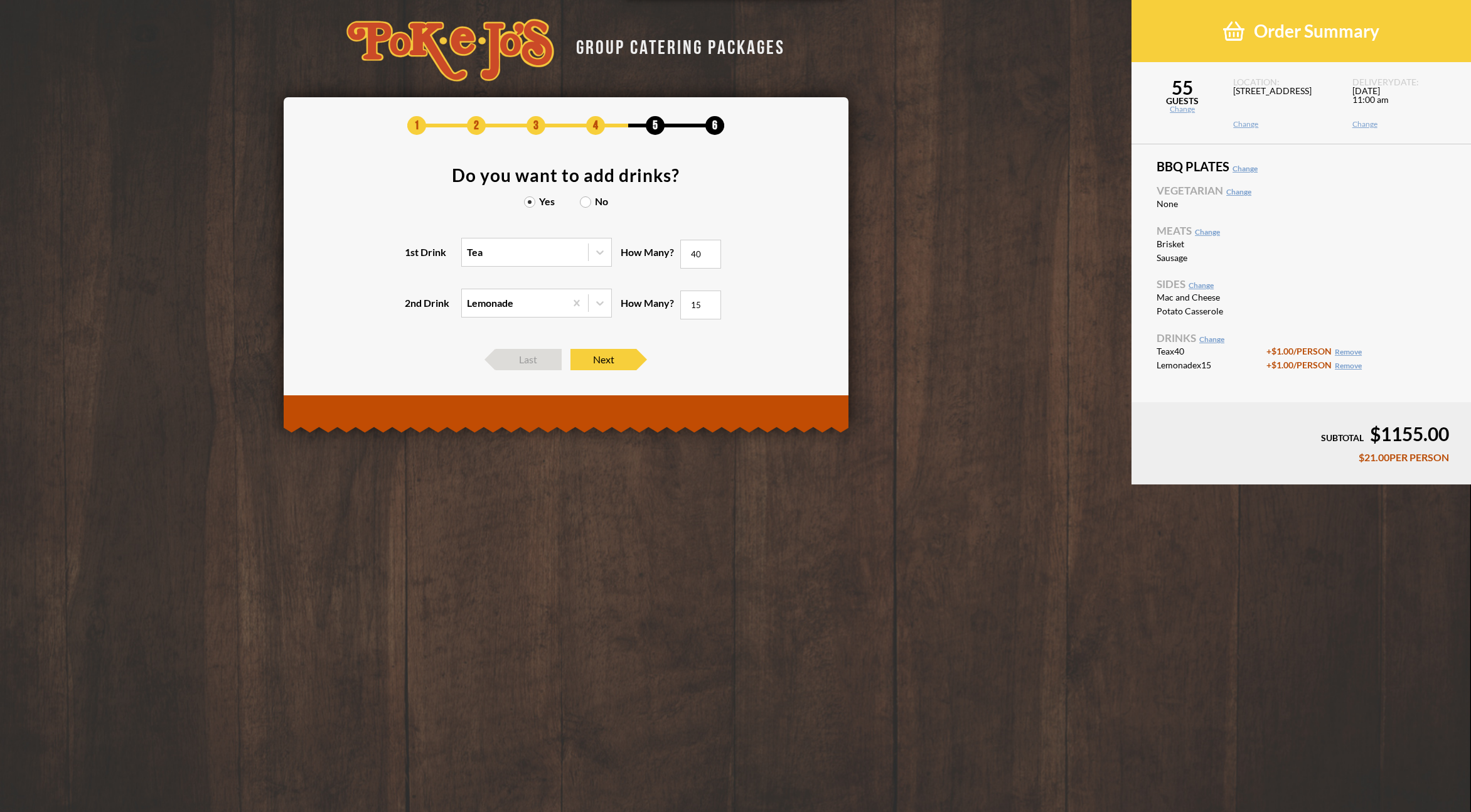
type input "15"
click at [787, 272] on div "1st Drink Tea How Many? 40" at bounding box center [566, 260] width 527 height 51
click at [615, 365] on span "Next" at bounding box center [603, 360] width 66 height 22
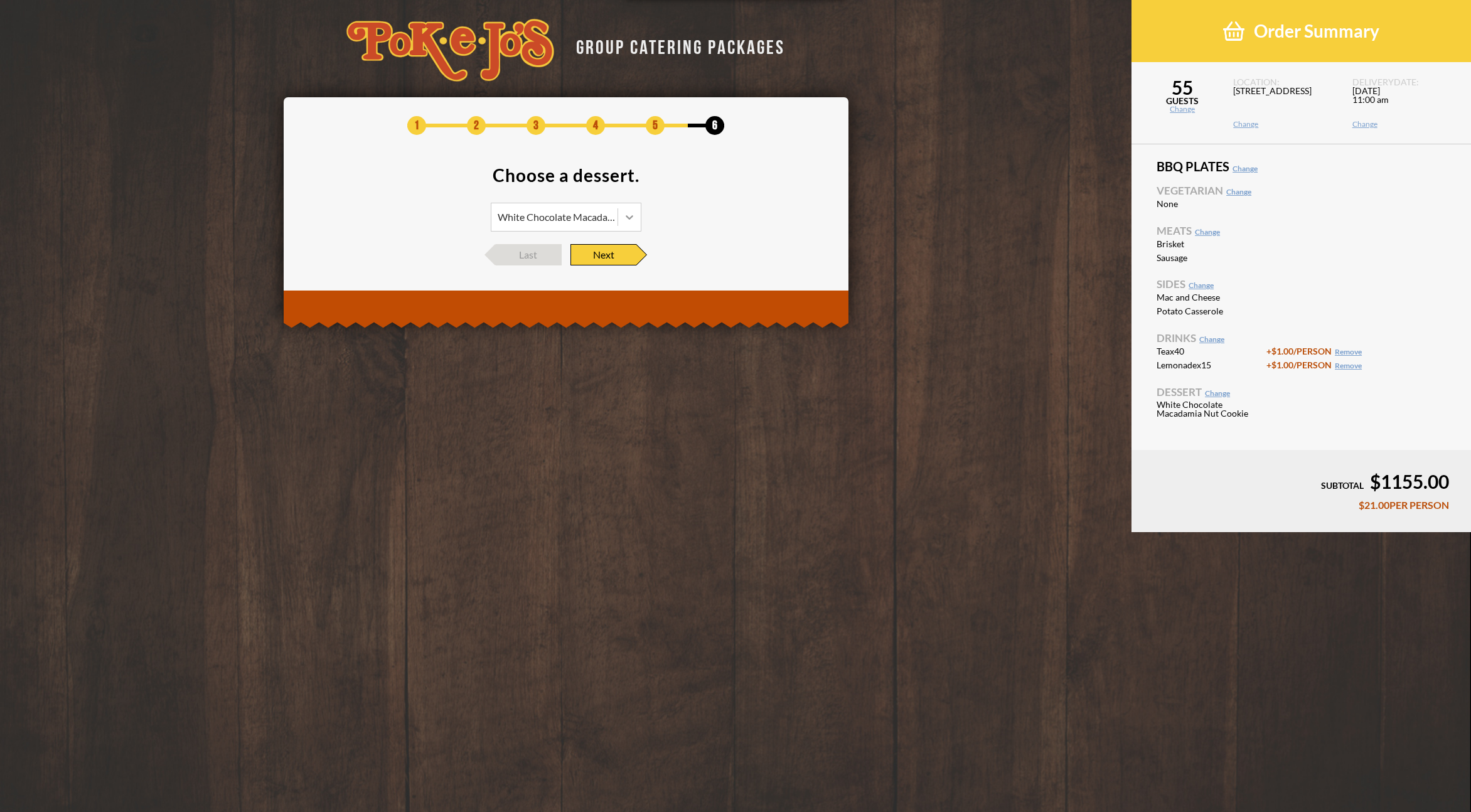
click at [630, 218] on icon at bounding box center [630, 217] width 13 height 13
click at [527, 271] on div "Chocolate Chip Cookie" at bounding box center [566, 270] width 150 height 17
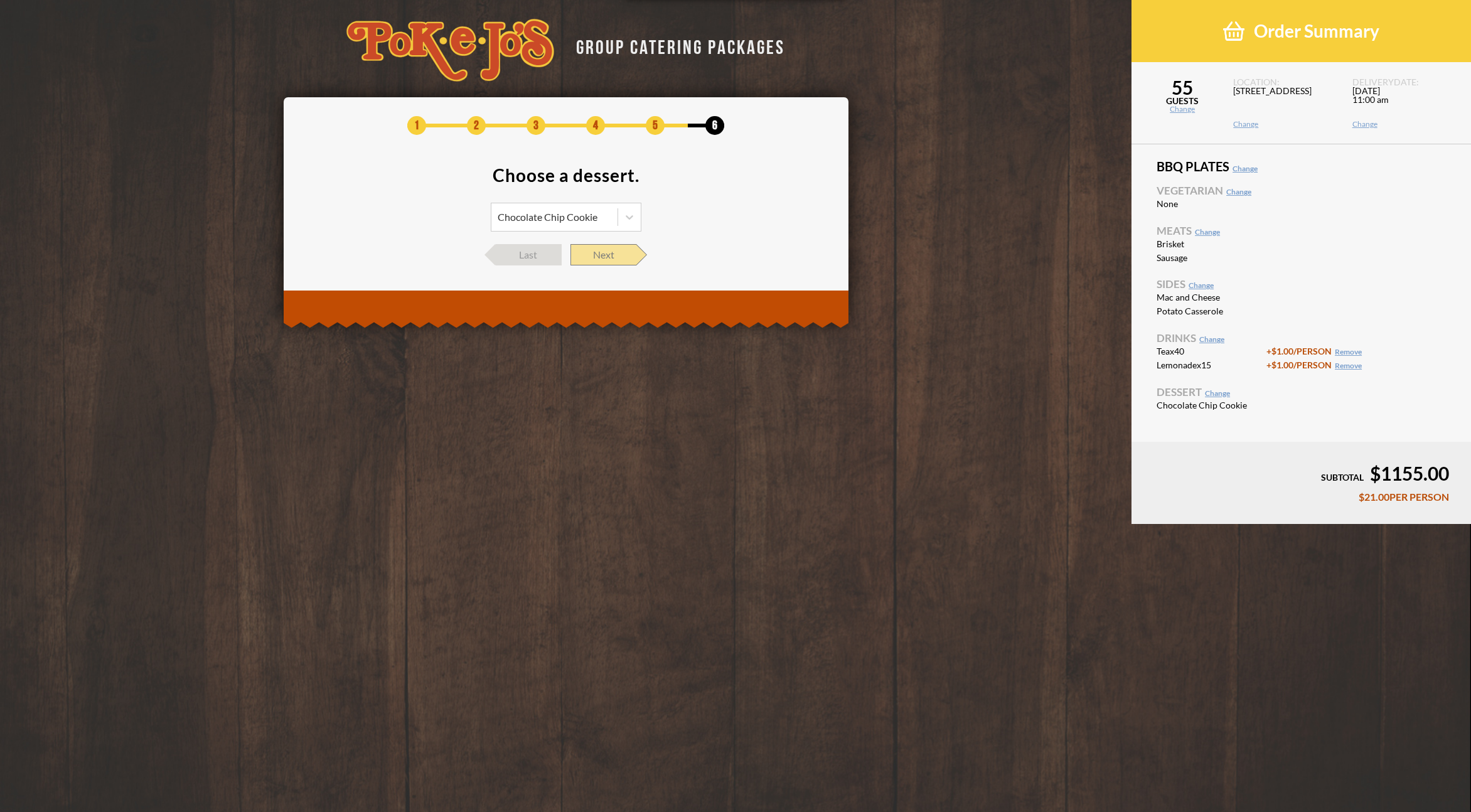
click at [627, 252] on span "Next" at bounding box center [603, 255] width 66 height 22
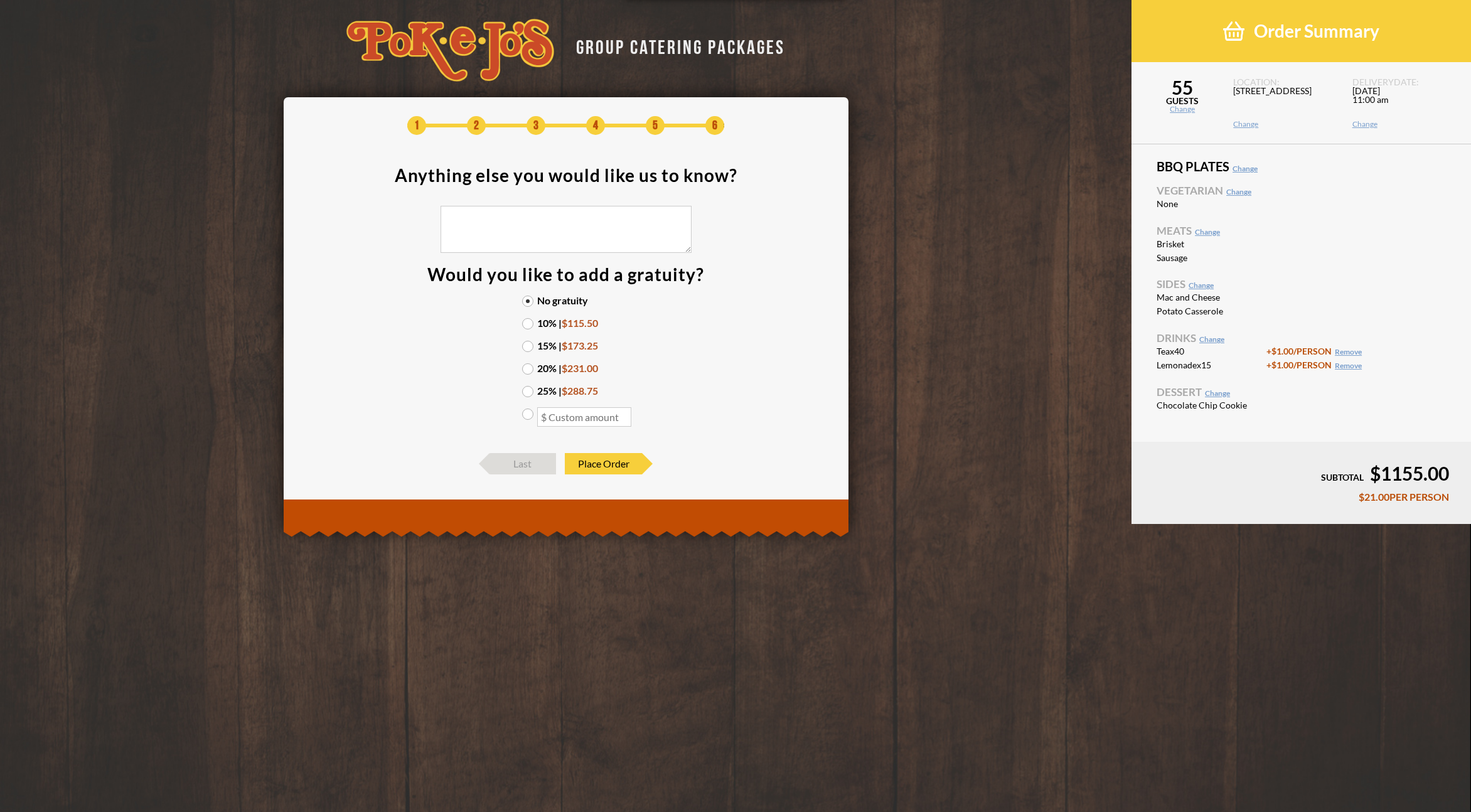
click at [534, 366] on label "20% | $231.00" at bounding box center [566, 368] width 88 height 10
click at [0, 0] on input "20% | $231.00" at bounding box center [0, 0] width 0 height 0
